Goal: Task Accomplishment & Management: Manage account settings

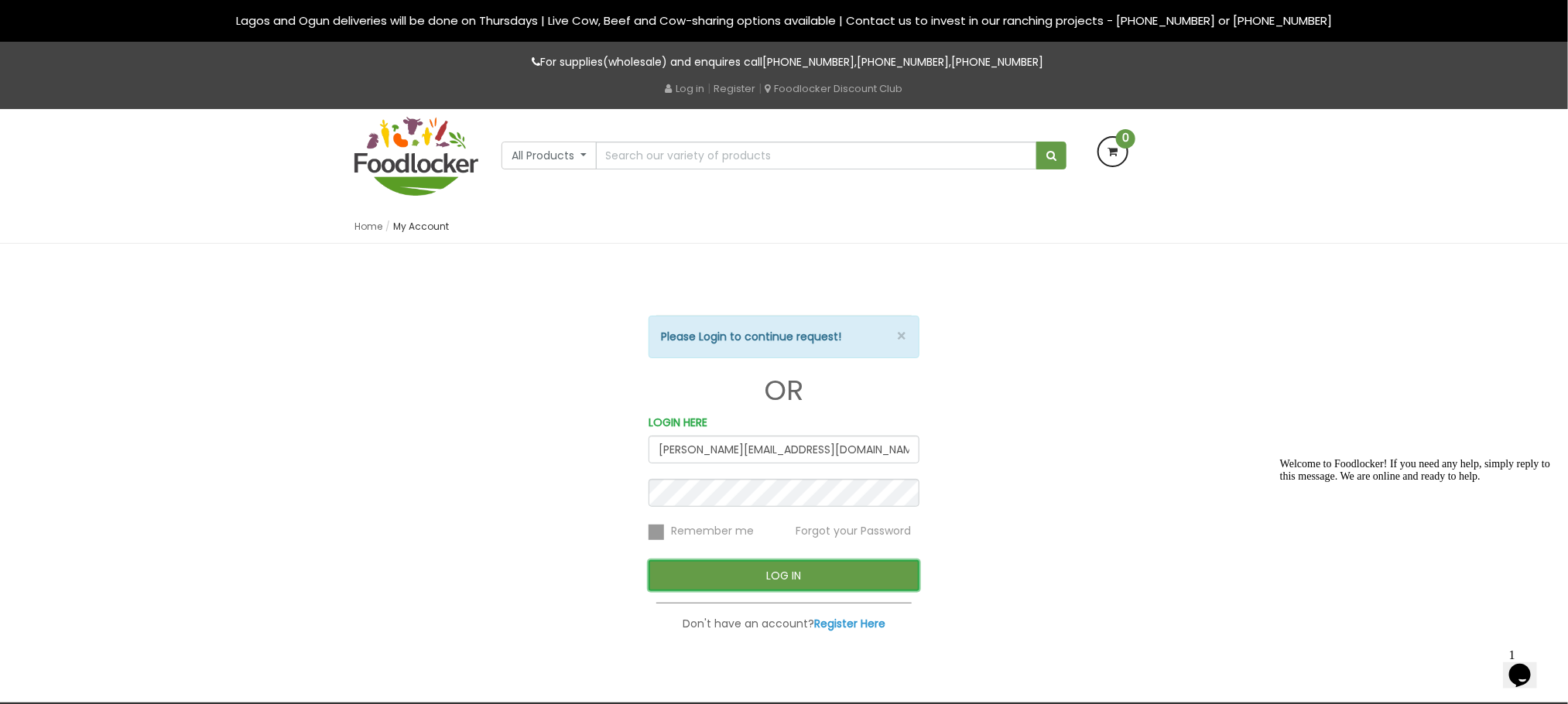
click at [723, 570] on button "LOG IN" at bounding box center [784, 575] width 271 height 31
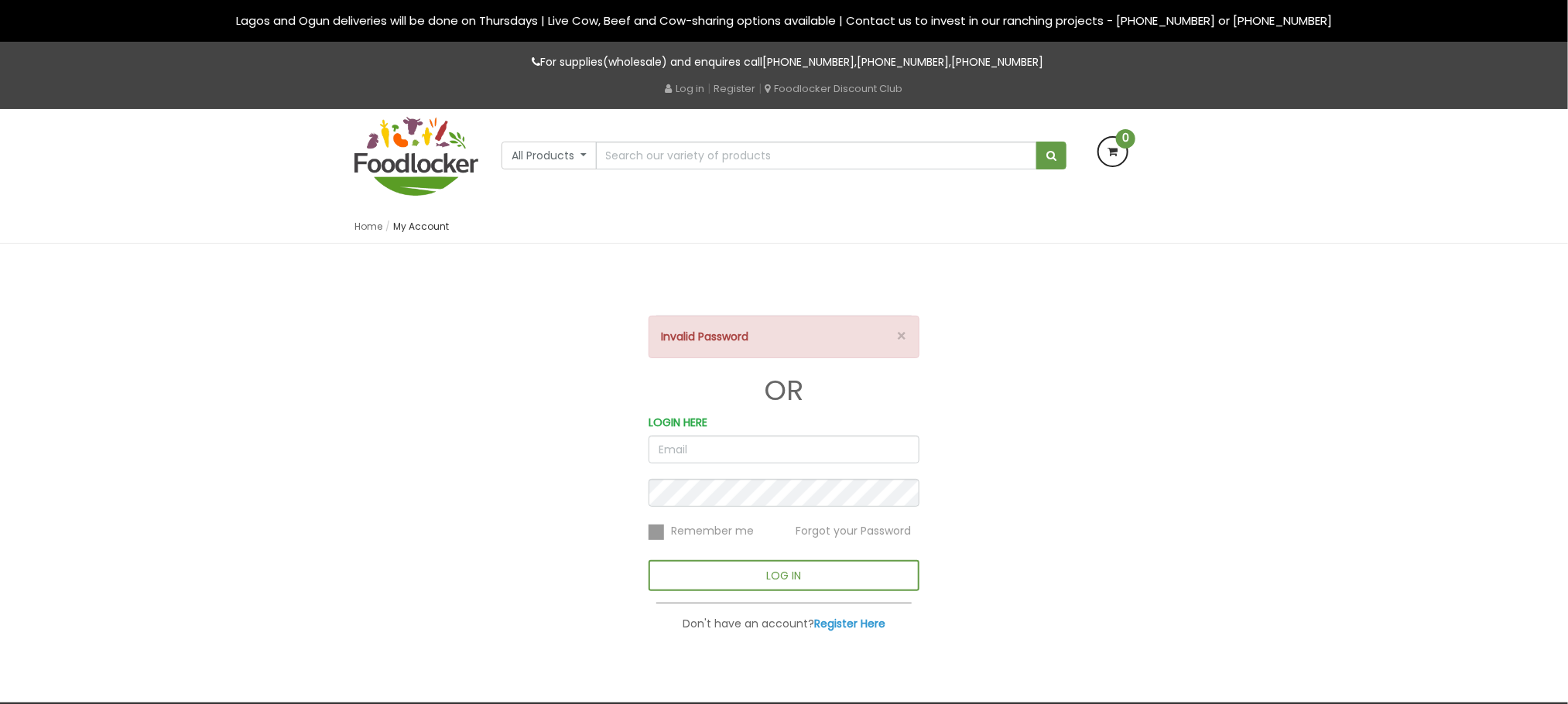
click at [744, 456] on input "email" at bounding box center [784, 449] width 271 height 28
type input "[PERSON_NAME][EMAIL_ADDRESS][DOMAIN_NAME]"
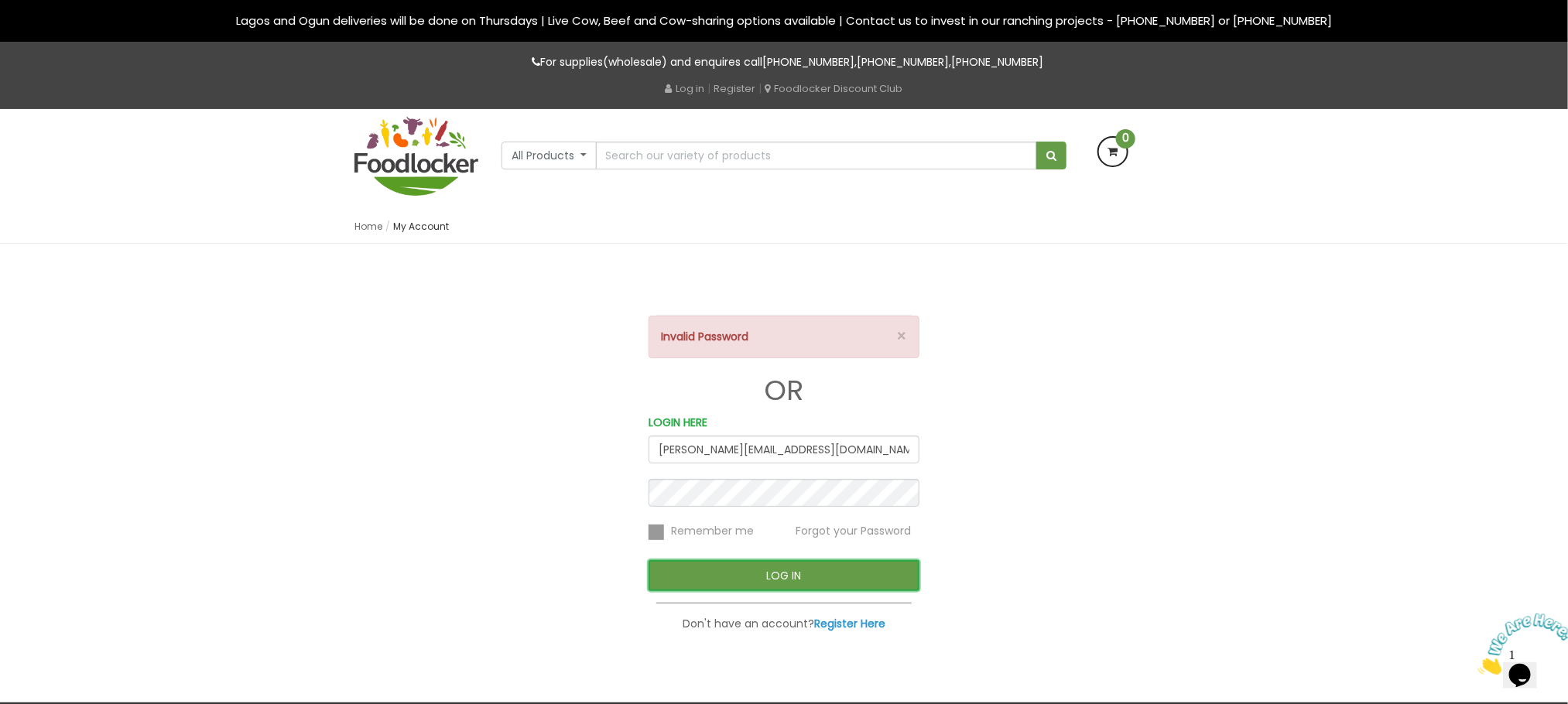
click at [799, 567] on button "LOG IN" at bounding box center [784, 575] width 271 height 31
